Goal: Navigation & Orientation: Find specific page/section

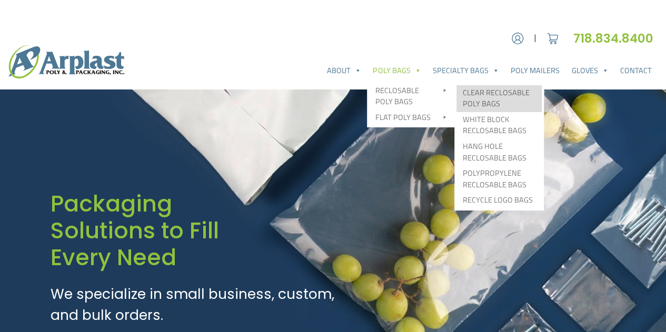
click at [484, 101] on link "Clear Reclosable Poly Bags" at bounding box center [498, 98] width 85 height 27
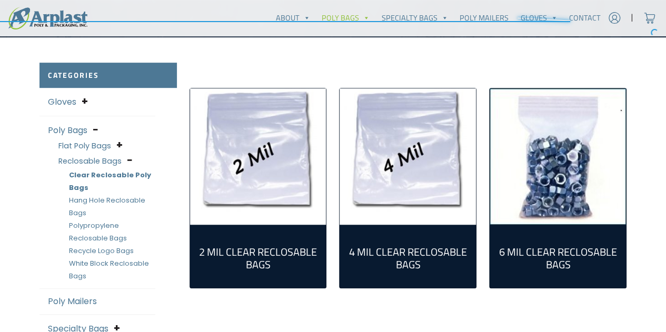
click at [264, 169] on img "Visit product category 2 Mil Clear Reclosable Bags" at bounding box center [258, 156] width 136 height 136
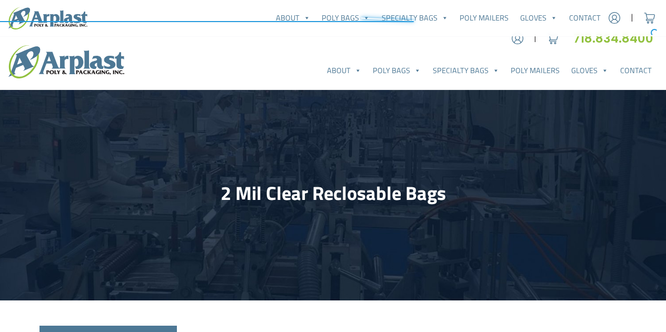
select select "25"
